Goal: Navigation & Orientation: Find specific page/section

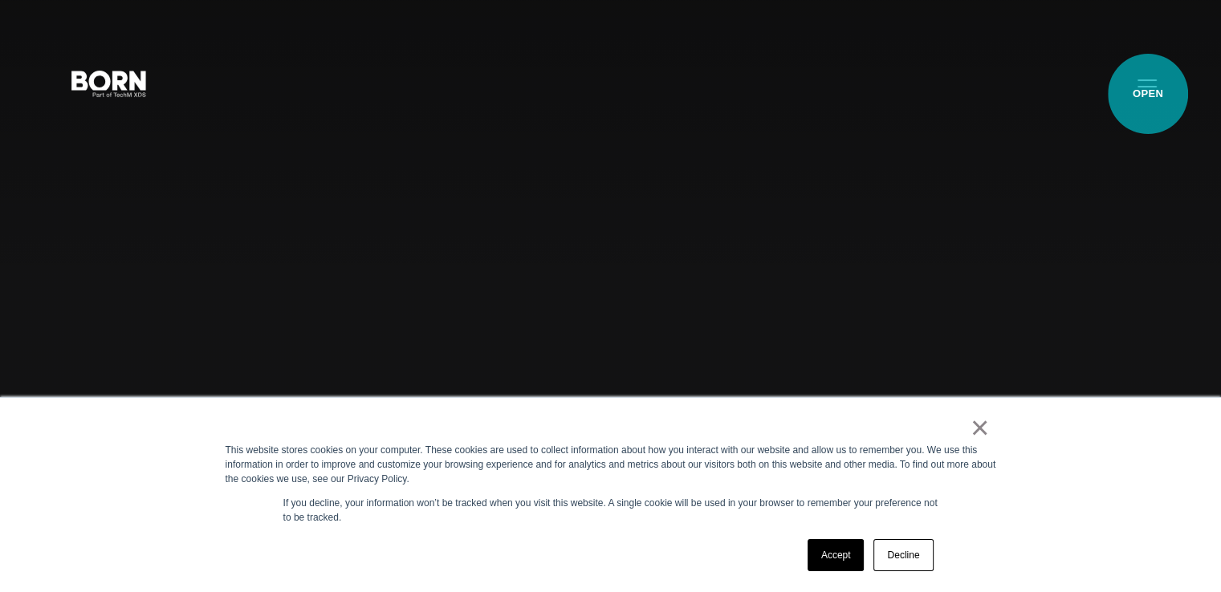
click at [1148, 94] on button "Primary Menu" at bounding box center [1147, 83] width 39 height 34
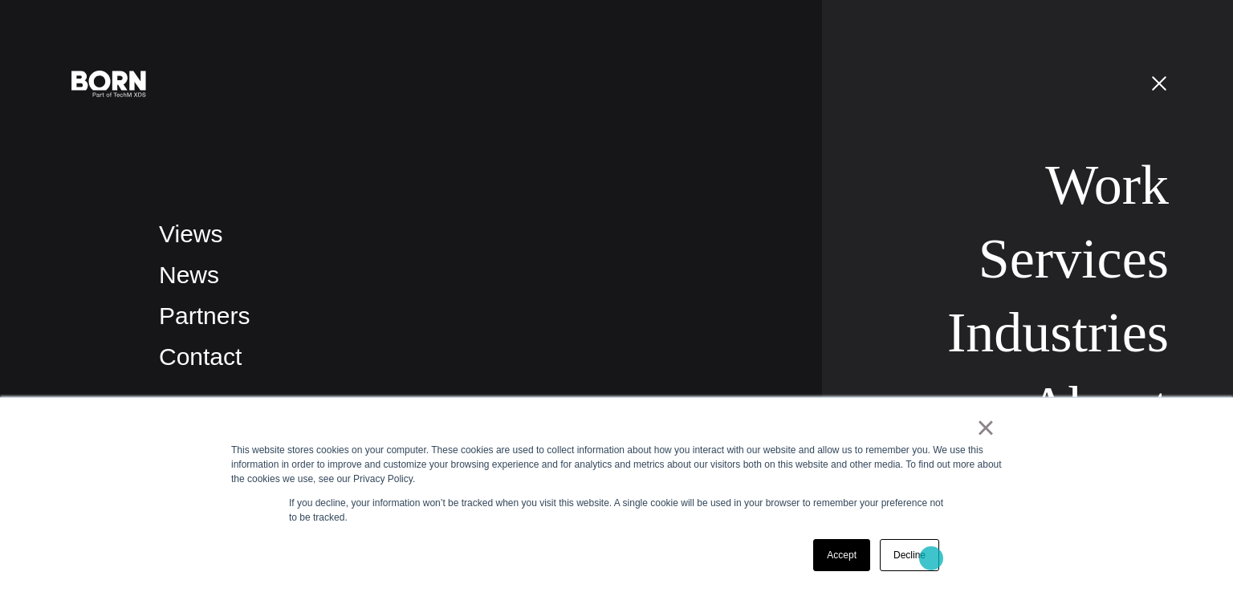
click at [930, 560] on link "Decline" at bounding box center [909, 555] width 59 height 32
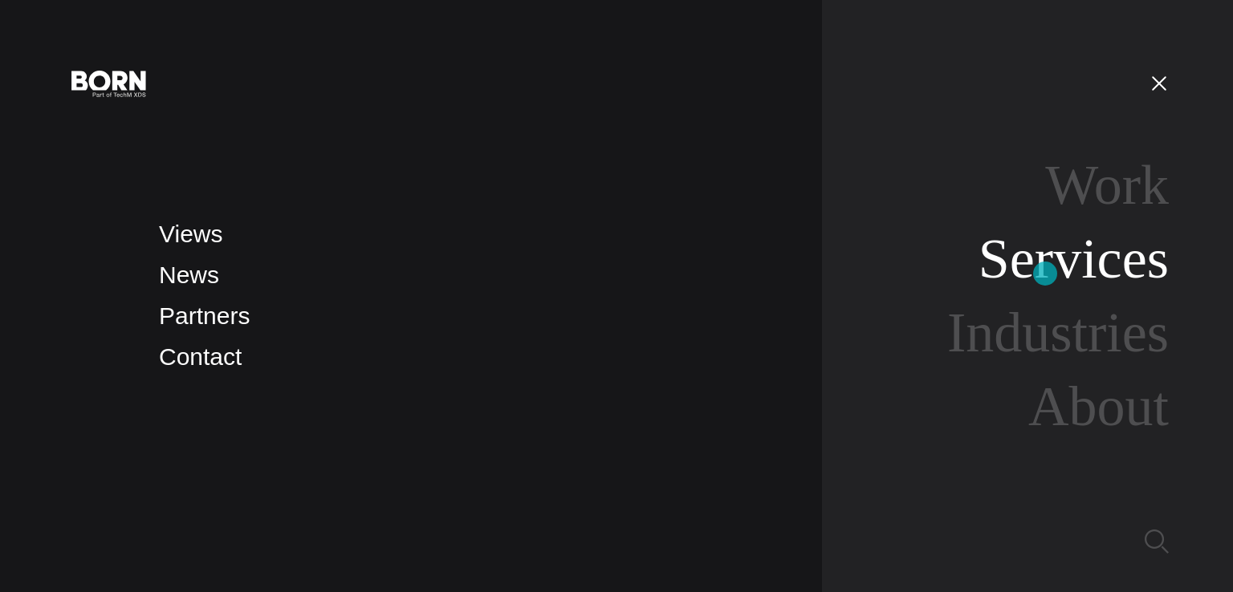
click at [1045, 274] on link "Services" at bounding box center [1074, 259] width 190 height 62
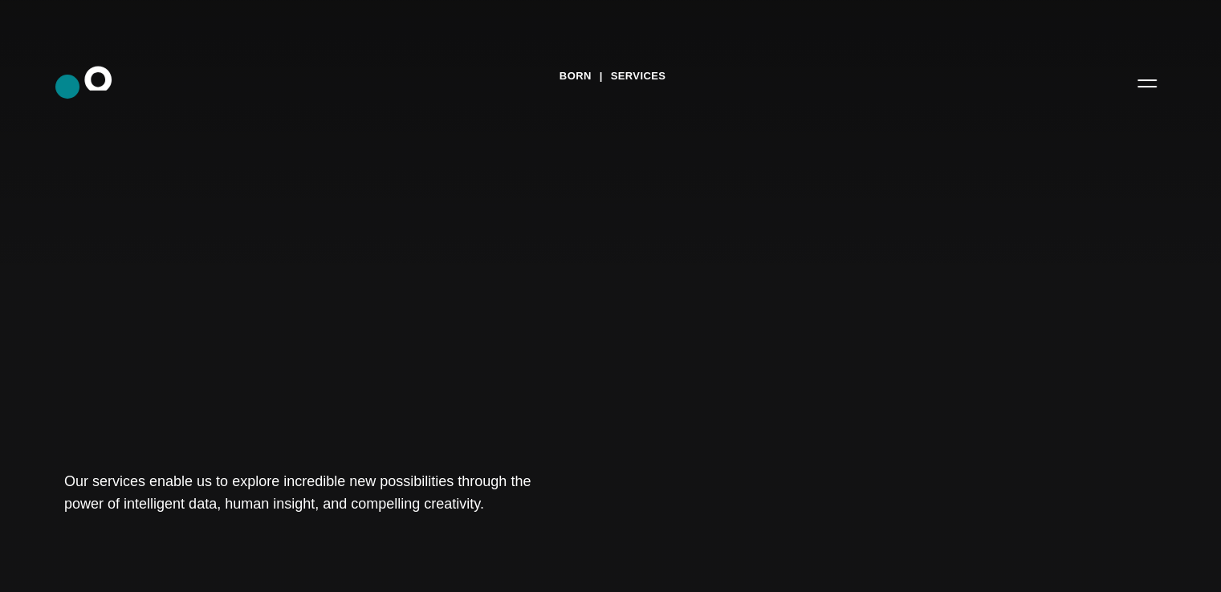
click at [67, 87] on icon ".st0{display:none;} .st1{display:inline;} .st2{font-family:'HelveticaNeue-Mediu…" at bounding box center [109, 83] width 103 height 42
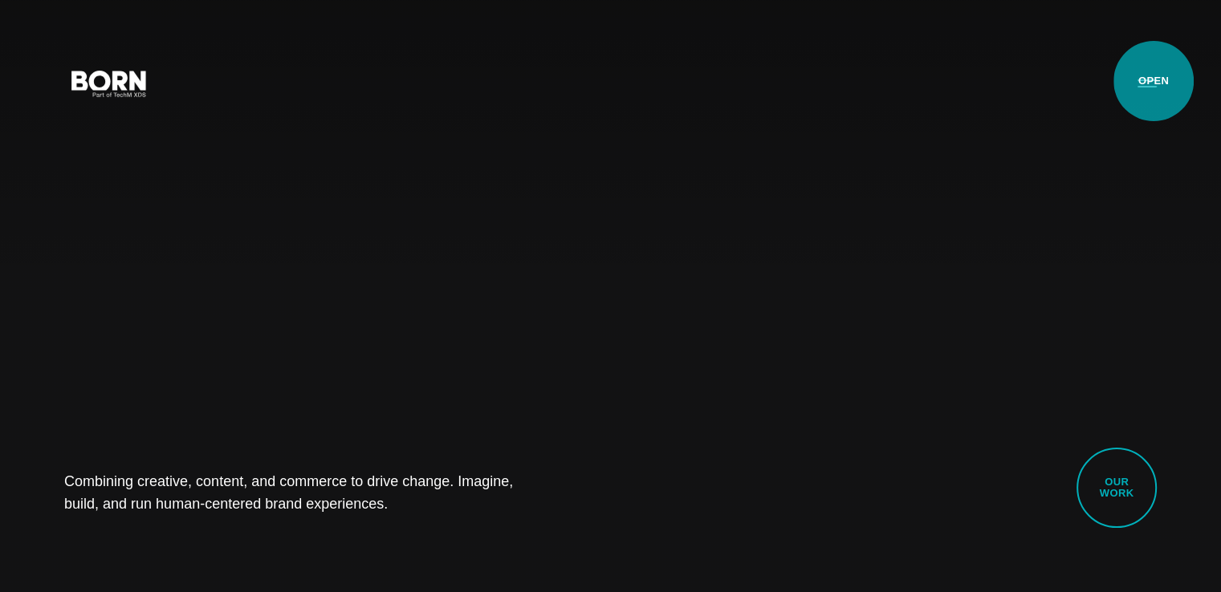
click at [1155, 81] on button "Primary Menu" at bounding box center [1147, 83] width 39 height 34
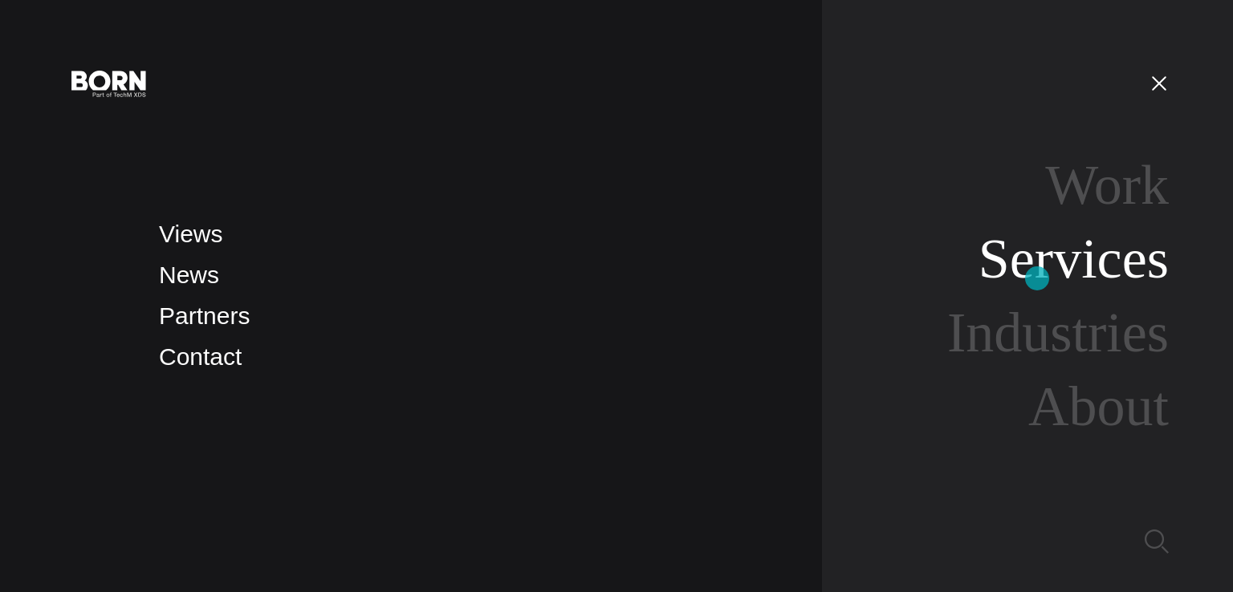
click at [1037, 279] on link "Services" at bounding box center [1074, 259] width 190 height 62
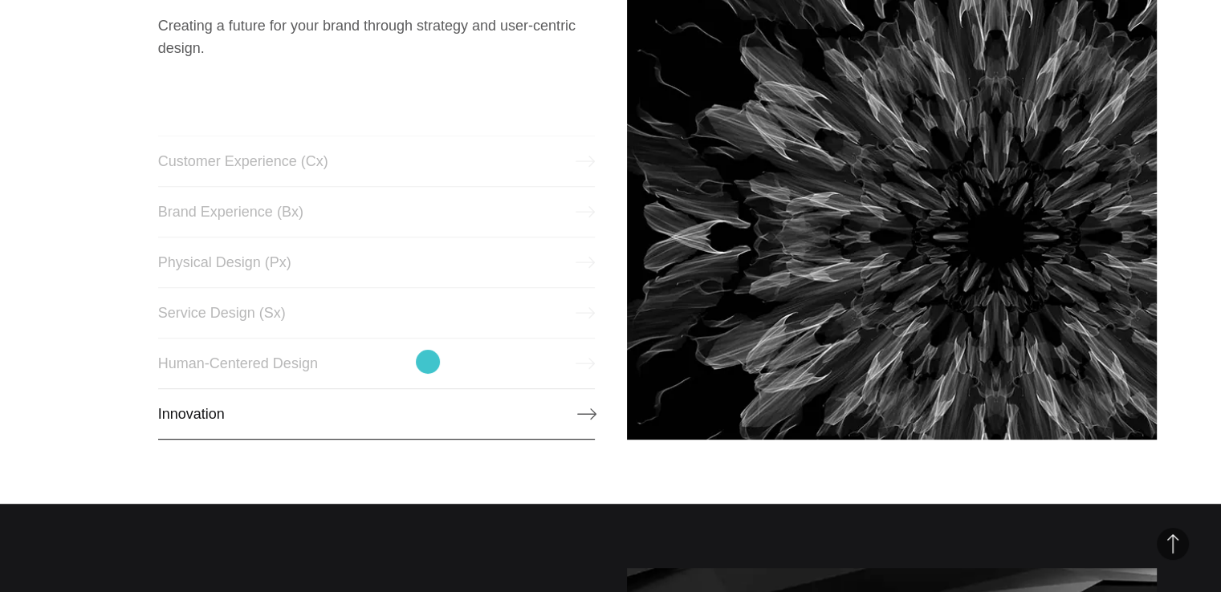
scroll to position [642, 0]
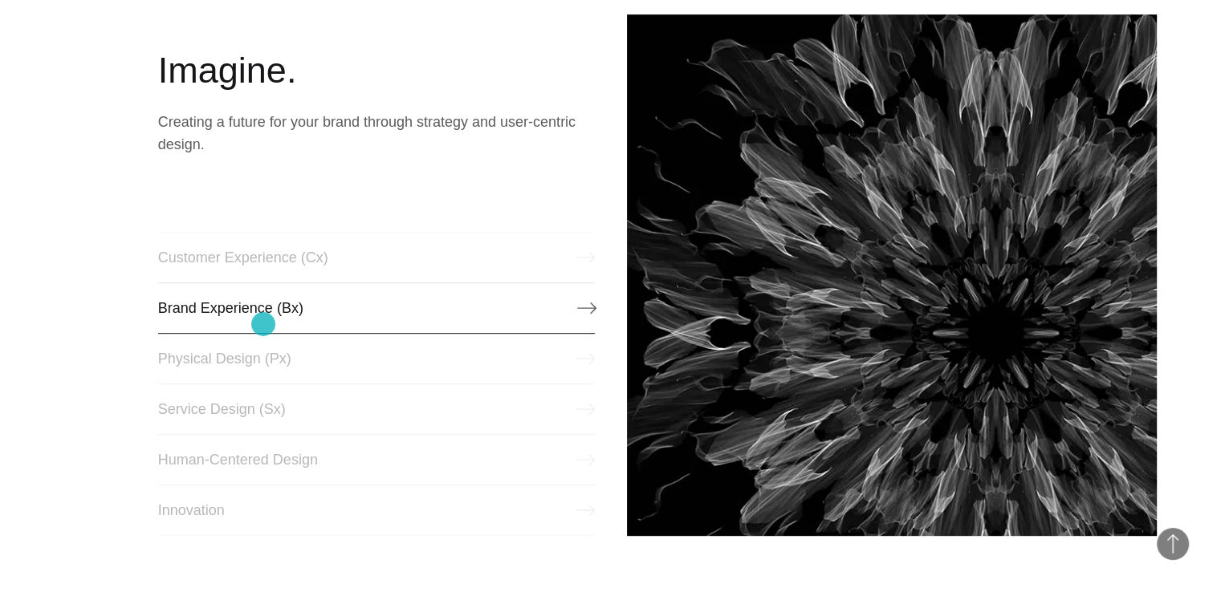
click at [263, 324] on link "Brand Experience (Bx)" at bounding box center [376, 308] width 437 height 51
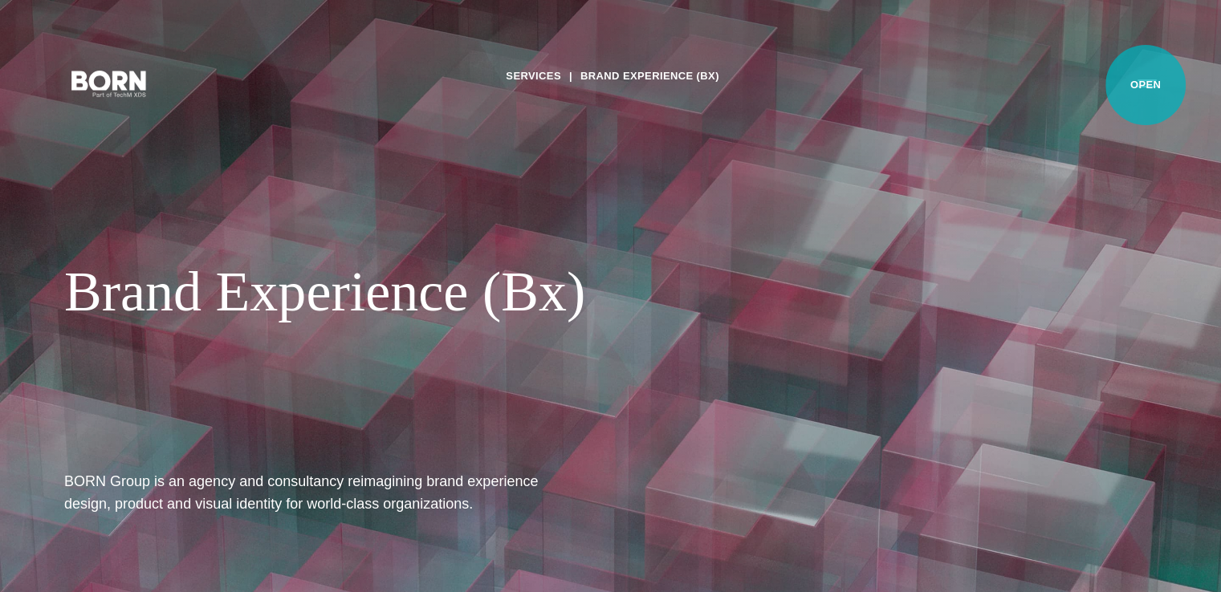
click at [1146, 85] on button "Primary Menu" at bounding box center [1147, 83] width 39 height 34
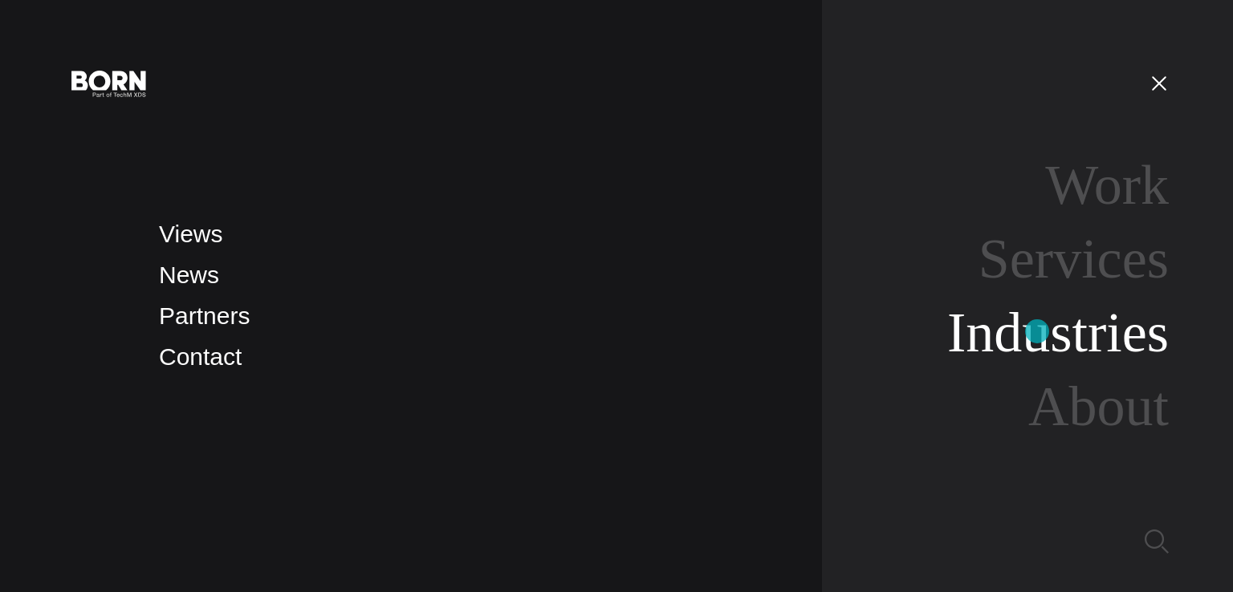
click at [1037, 332] on link "Industries" at bounding box center [1058, 333] width 222 height 62
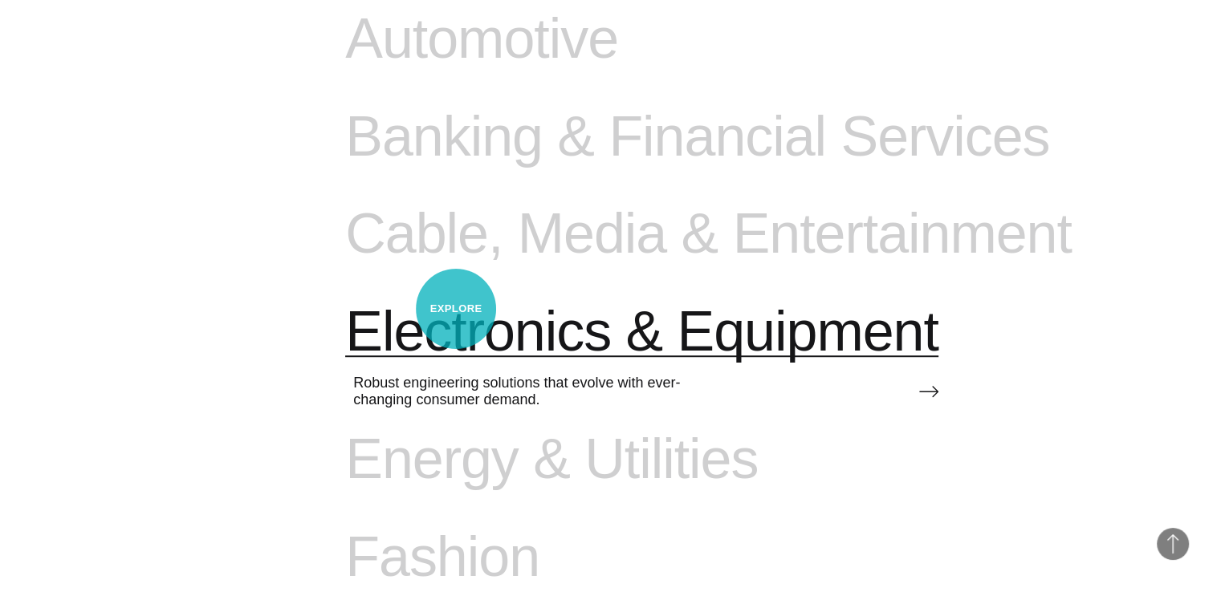
scroll to position [1124, 0]
